Goal: Information Seeking & Learning: Stay updated

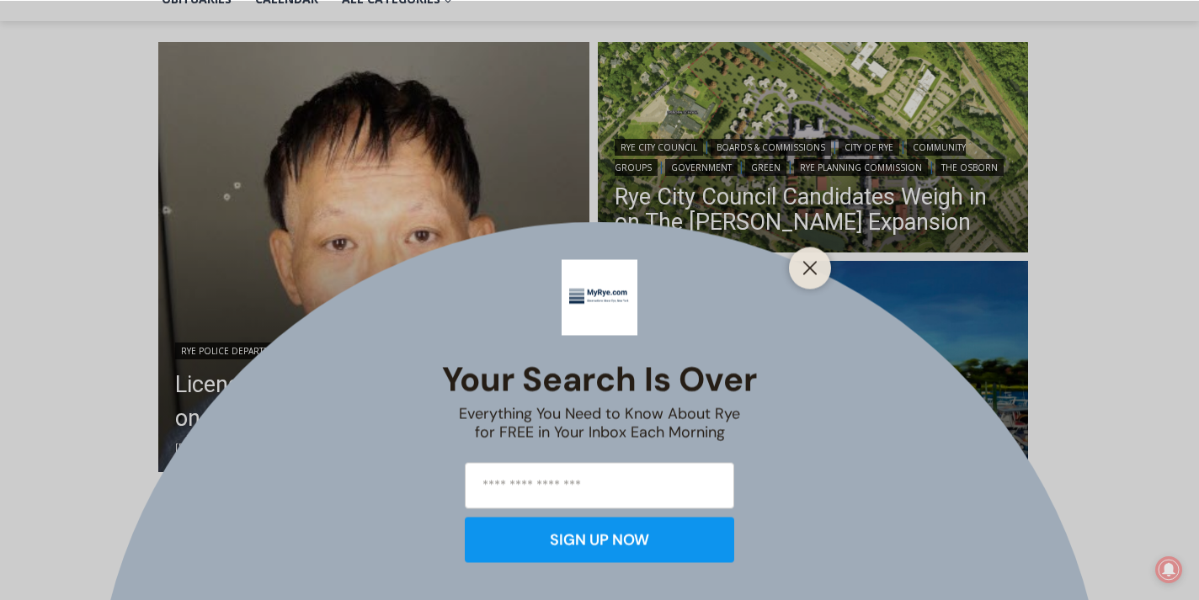
scroll to position [431, 0]
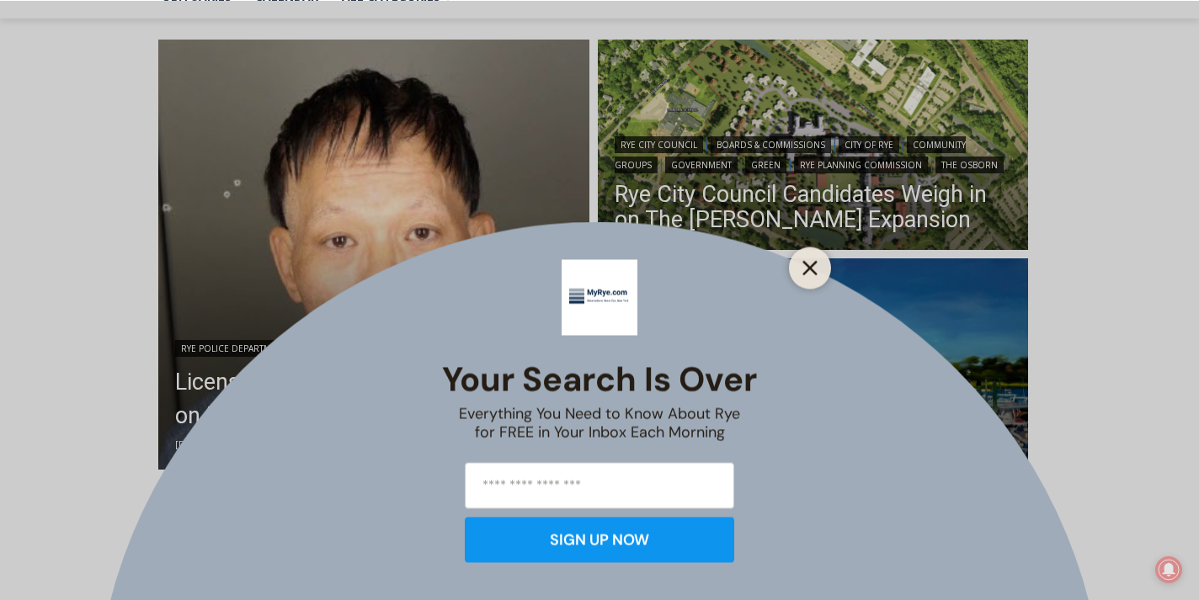
click at [814, 270] on icon "Close" at bounding box center [809, 267] width 15 height 15
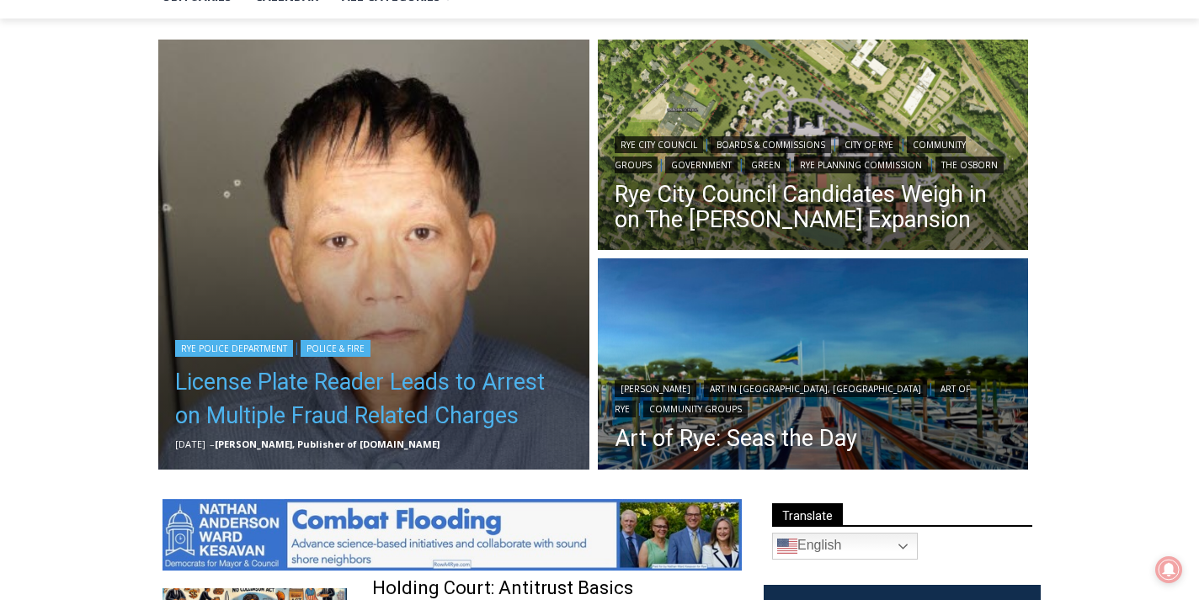
click at [407, 401] on link "License Plate Reader Leads to Arrest on Multiple Fraud Related Charges" at bounding box center [373, 398] width 397 height 67
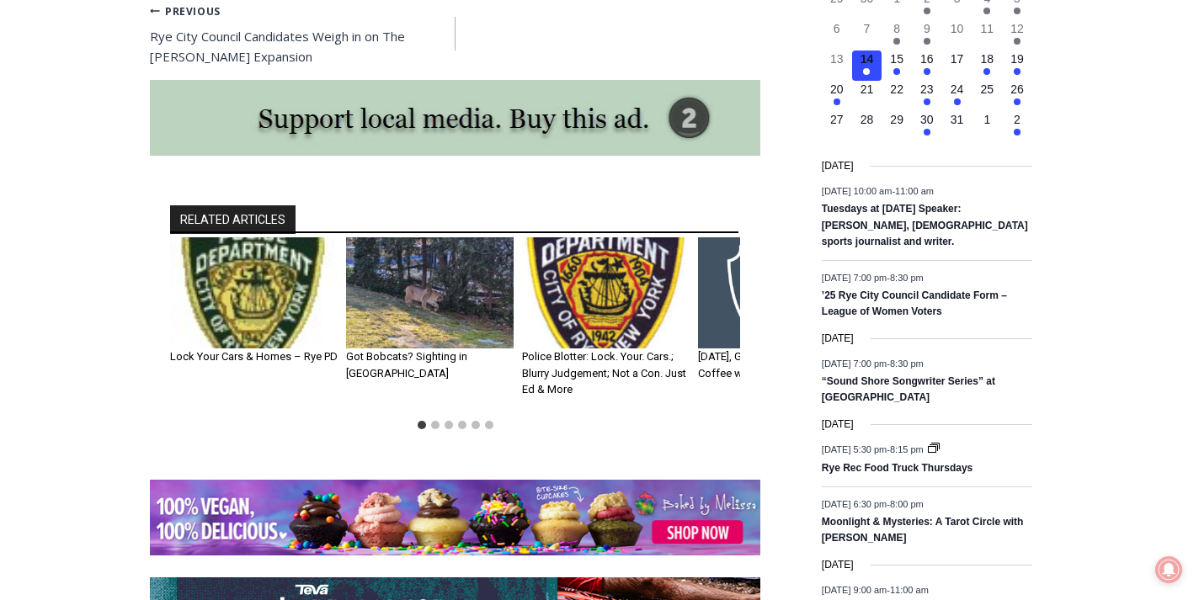
scroll to position [2011, 0]
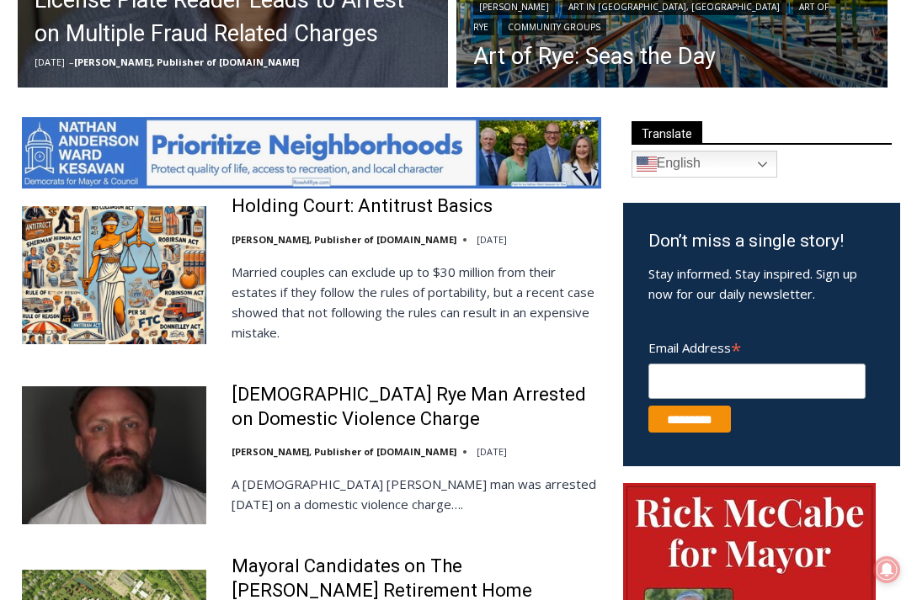
scroll to position [816, 0]
